Goal: Transaction & Acquisition: Subscribe to service/newsletter

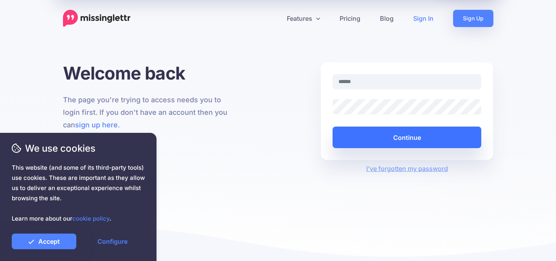
type input "**********"
click at [418, 134] on button "Continue" at bounding box center [407, 137] width 149 height 22
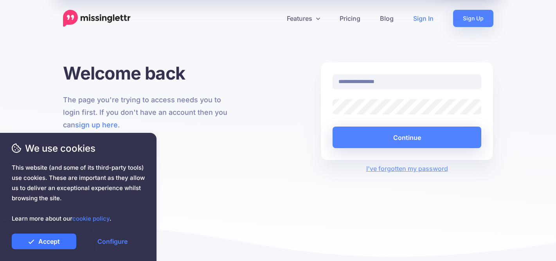
click at [58, 239] on link "Accept" at bounding box center [44, 241] width 65 height 16
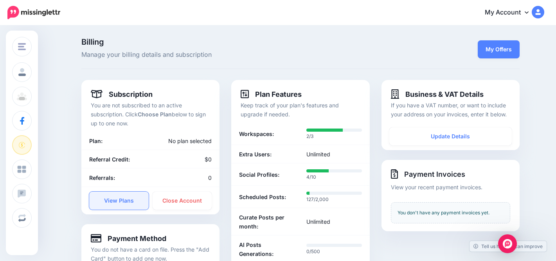
click at [125, 199] on link "View Plans" at bounding box center [119, 200] width 60 height 18
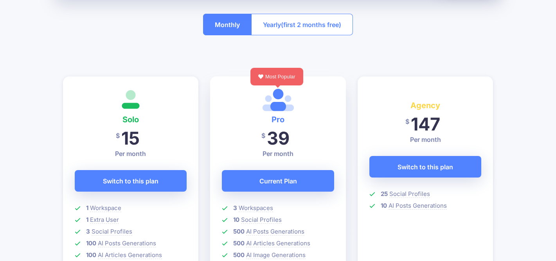
scroll to position [164, 0]
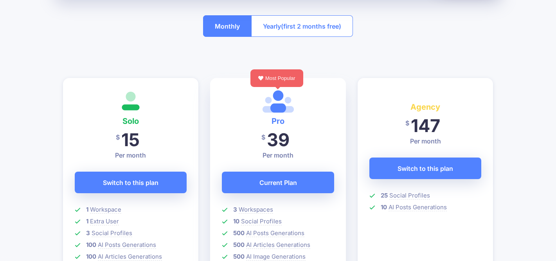
click at [311, 32] on span "(first 2 months free)" at bounding box center [311, 26] width 60 height 13
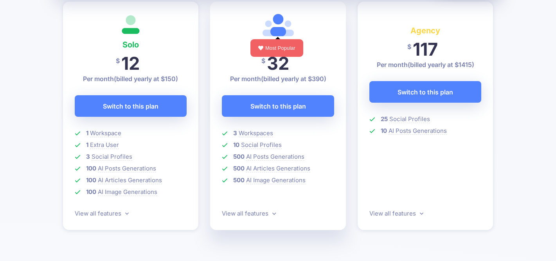
scroll to position [242, 0]
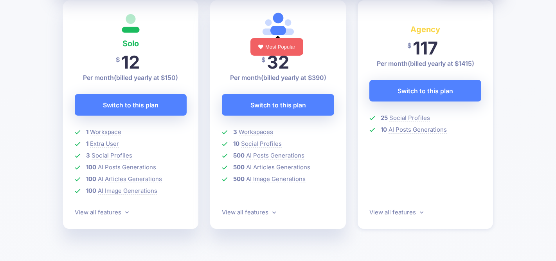
click at [126, 211] on icon at bounding box center [127, 212] width 4 height 6
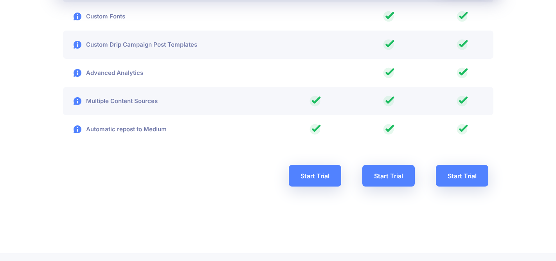
scroll to position [1452, 0]
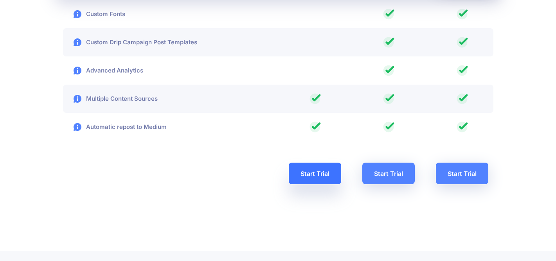
click at [318, 168] on link "Start Trial" at bounding box center [315, 174] width 52 height 22
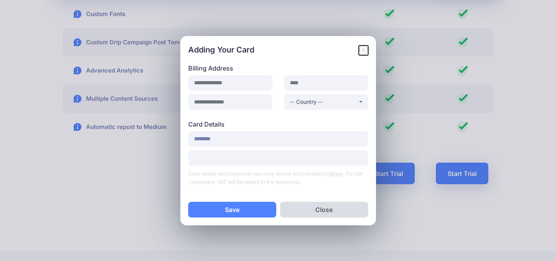
click at [364, 50] on icon "Close" at bounding box center [363, 49] width 9 height 9
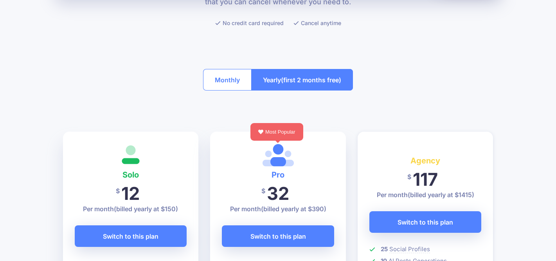
scroll to position [110, 0]
click at [219, 74] on button "Monthly" at bounding box center [227, 80] width 49 height 22
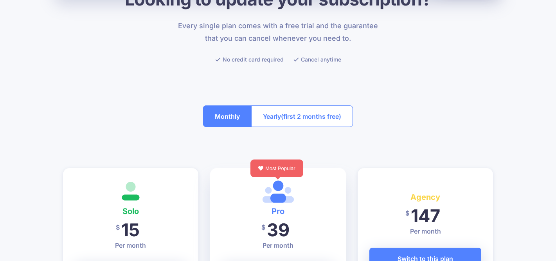
scroll to position [72, 0]
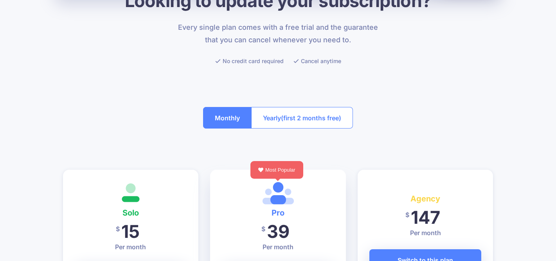
click at [285, 126] on button "Yearly (first 2 months free)" at bounding box center [302, 118] width 102 height 22
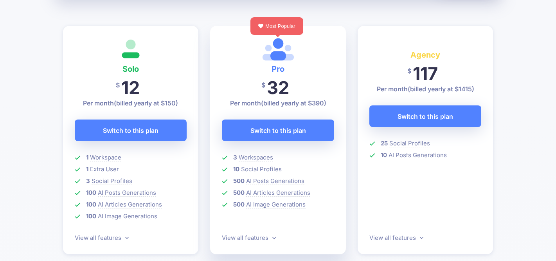
scroll to position [218, 0]
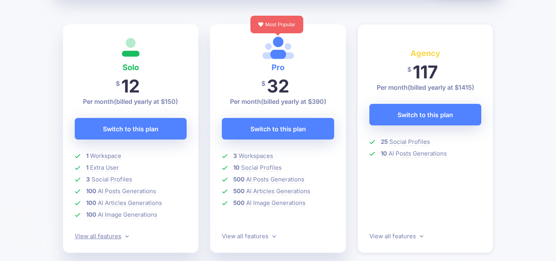
click at [125, 235] on icon at bounding box center [127, 236] width 4 height 6
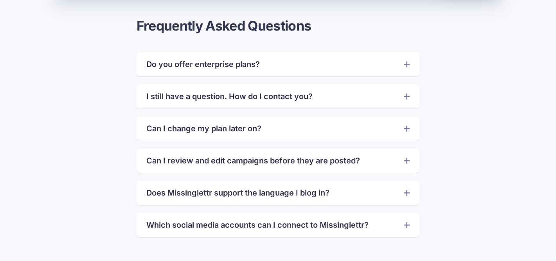
scroll to position [1743, 0]
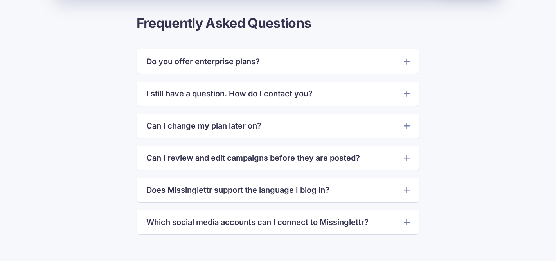
click at [203, 95] on link "I still have a question. How do I contact you?" at bounding box center [278, 93] width 264 height 13
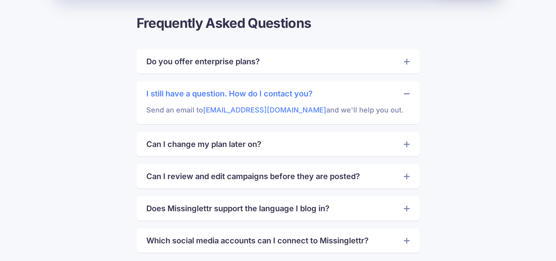
click at [203, 95] on link "I still have a question. How do I contact you?" at bounding box center [278, 93] width 264 height 13
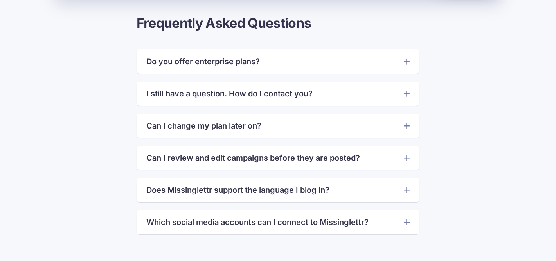
click at [206, 128] on link "Can I change my plan later on?" at bounding box center [278, 125] width 264 height 13
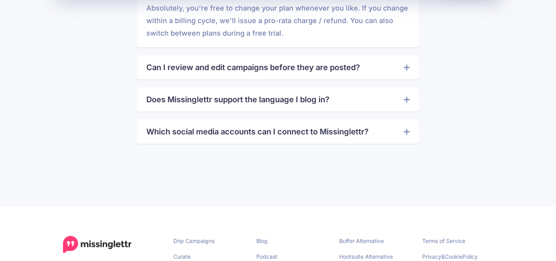
scroll to position [1876, 0]
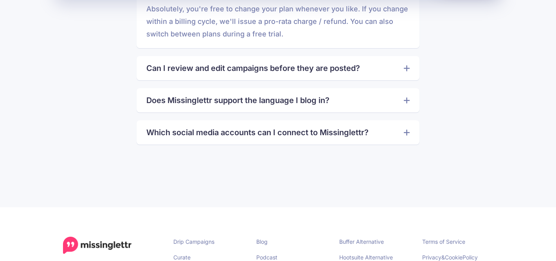
click at [200, 139] on div "Which social media accounts can I connect to Missinglettr? Missinglettr current…" at bounding box center [278, 132] width 283 height 24
click at [200, 135] on link "Which social media accounts can I connect to Missinglettr?" at bounding box center [278, 132] width 264 height 13
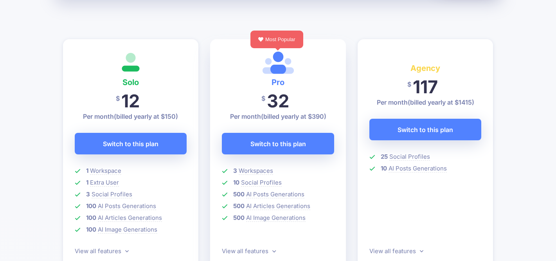
scroll to position [202, 0]
